Goal: Communication & Community: Answer question/provide support

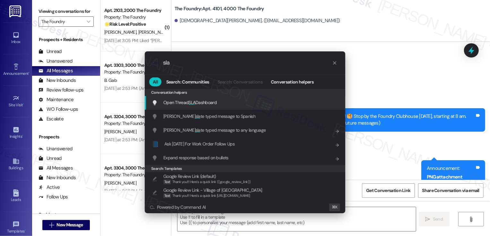
scroll to position [1414, 0]
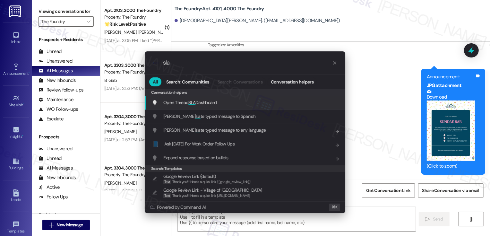
click at [177, 102] on span "Open Thread SLA Dashboard" at bounding box center [189, 102] width 53 height 6
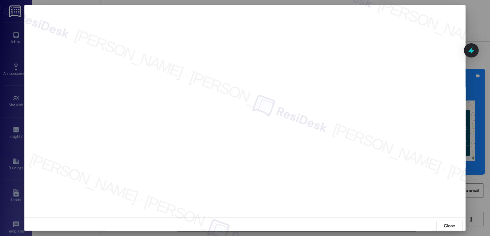
scroll to position [0, 0]
click at [450, 222] on span "Close" at bounding box center [449, 226] width 14 height 10
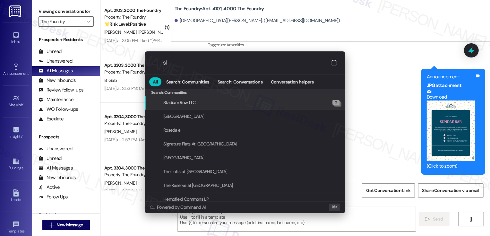
type input "sla"
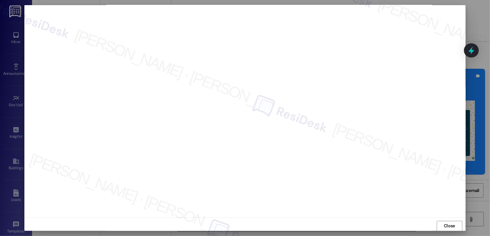
scroll to position [4, 0]
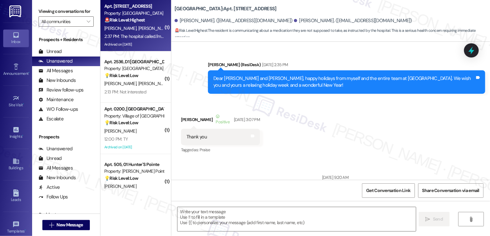
scroll to position [7612, 0]
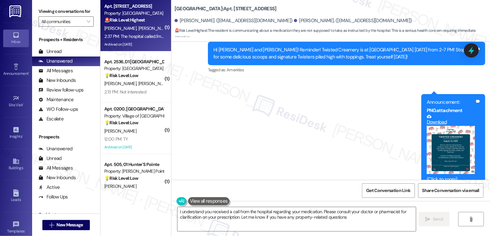
type textarea "I understand you received a call from the hospital regarding your medication. P…"
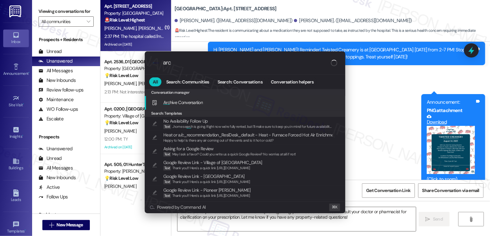
type input "arch"
